Goal: Transaction & Acquisition: Subscribe to service/newsletter

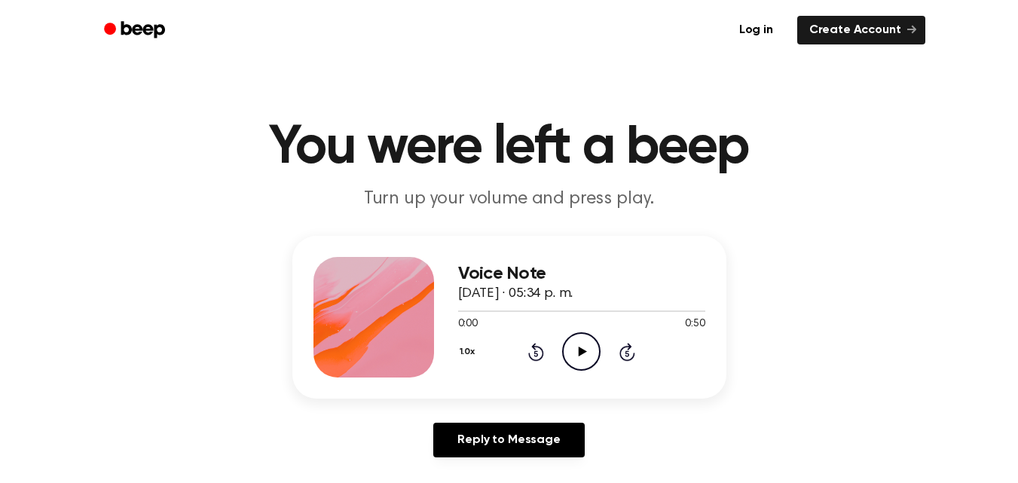
click at [580, 350] on icon at bounding box center [583, 352] width 8 height 10
click at [580, 350] on icon at bounding box center [581, 352] width 7 height 10
click at [583, 351] on icon at bounding box center [583, 352] width 8 height 10
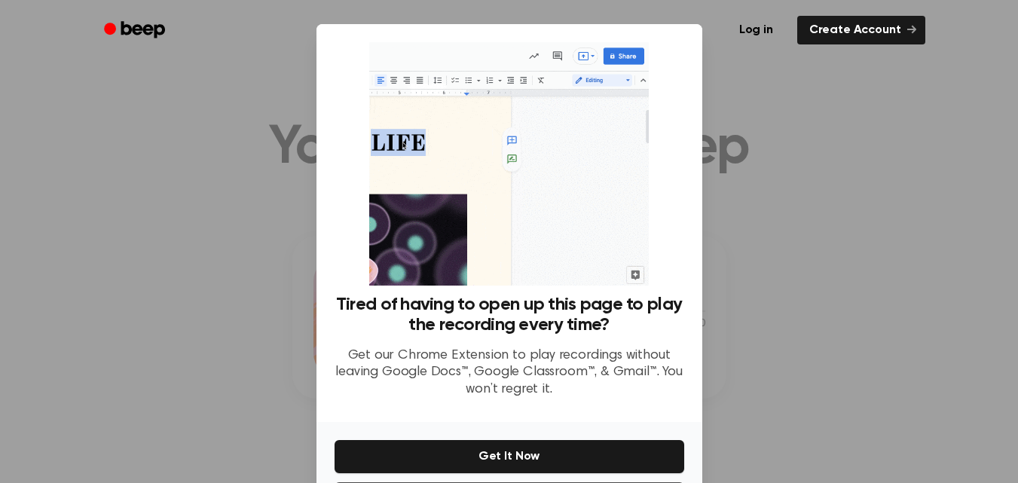
click at [759, 326] on div at bounding box center [509, 241] width 1018 height 483
click at [915, 26] on icon at bounding box center [911, 29] width 9 height 9
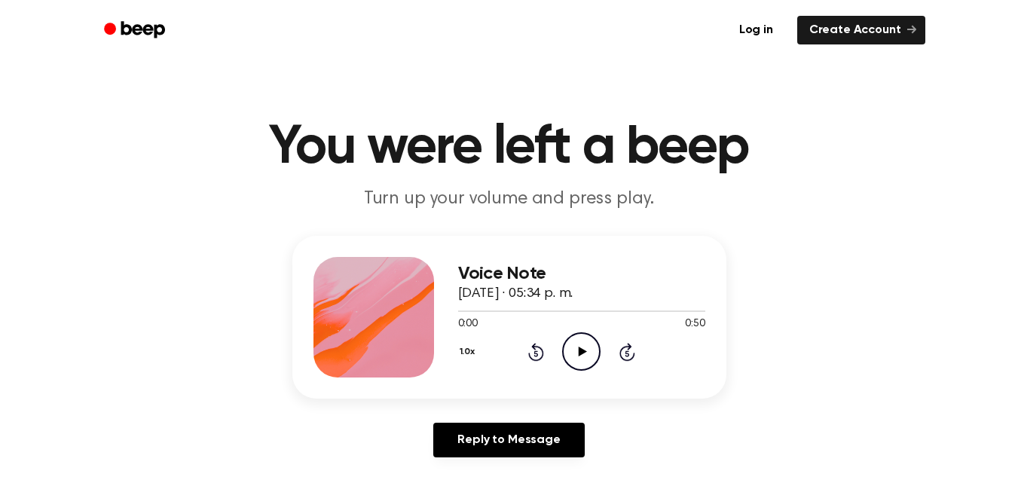
click at [583, 353] on icon at bounding box center [583, 352] width 8 height 10
click at [580, 352] on icon at bounding box center [583, 352] width 8 height 10
click at [580, 352] on icon at bounding box center [581, 352] width 7 height 10
click at [580, 352] on icon at bounding box center [583, 352] width 8 height 10
